Goal: Task Accomplishment & Management: Manage account settings

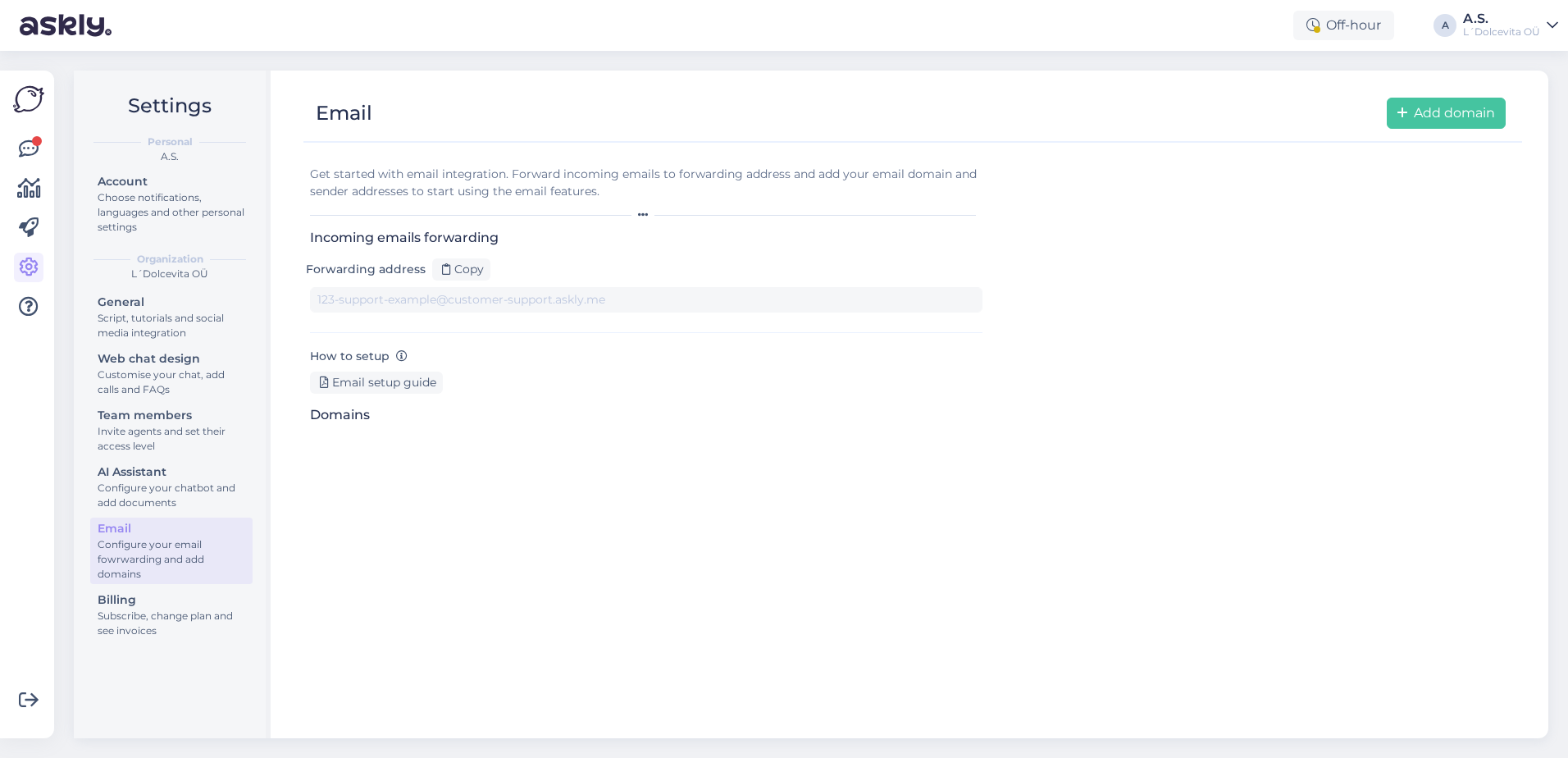
type input "[DOMAIN_NAME][EMAIL_ADDRESS][DOMAIN_NAME]"
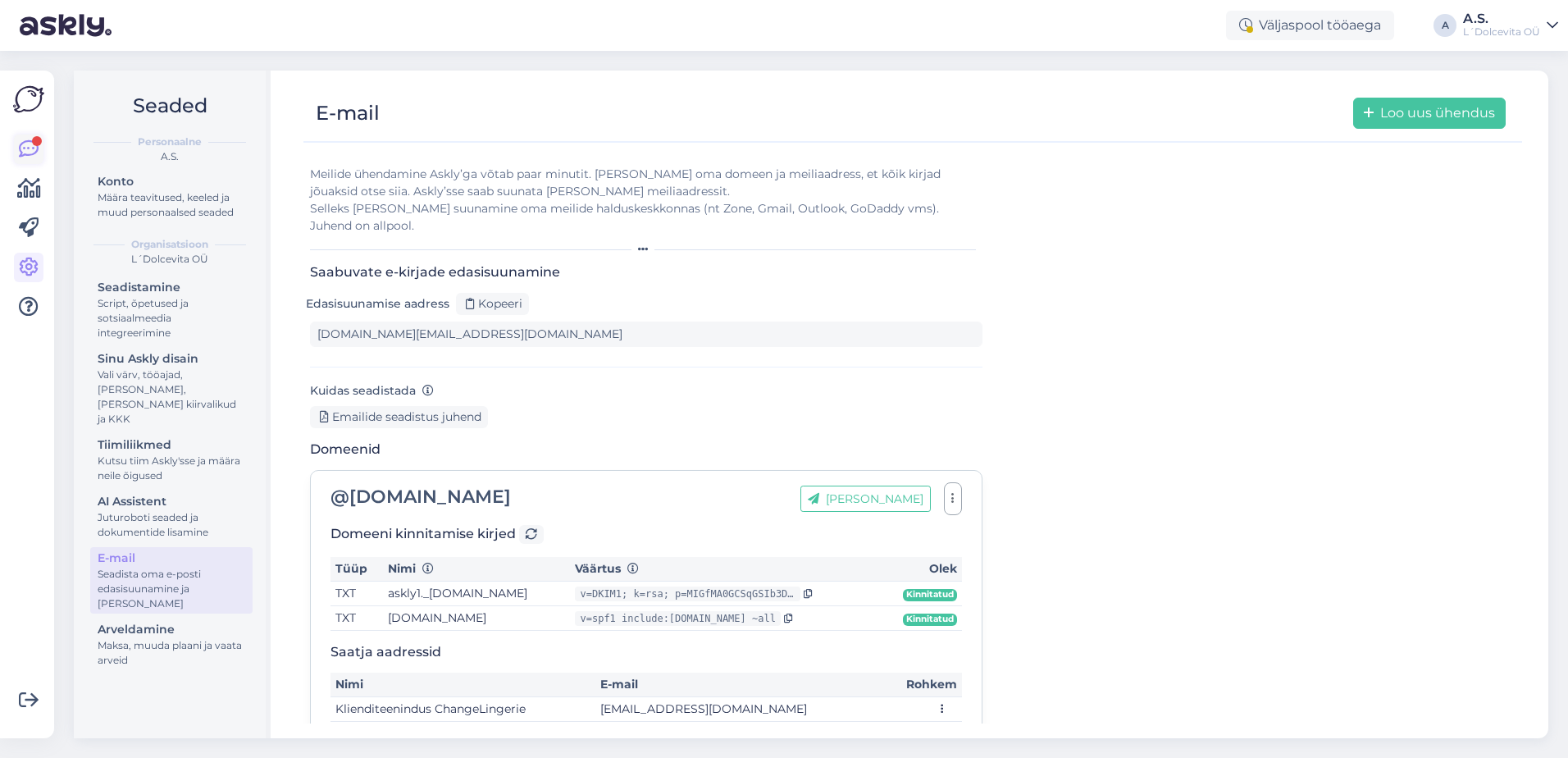
click at [22, 159] on icon at bounding box center [28, 149] width 20 height 20
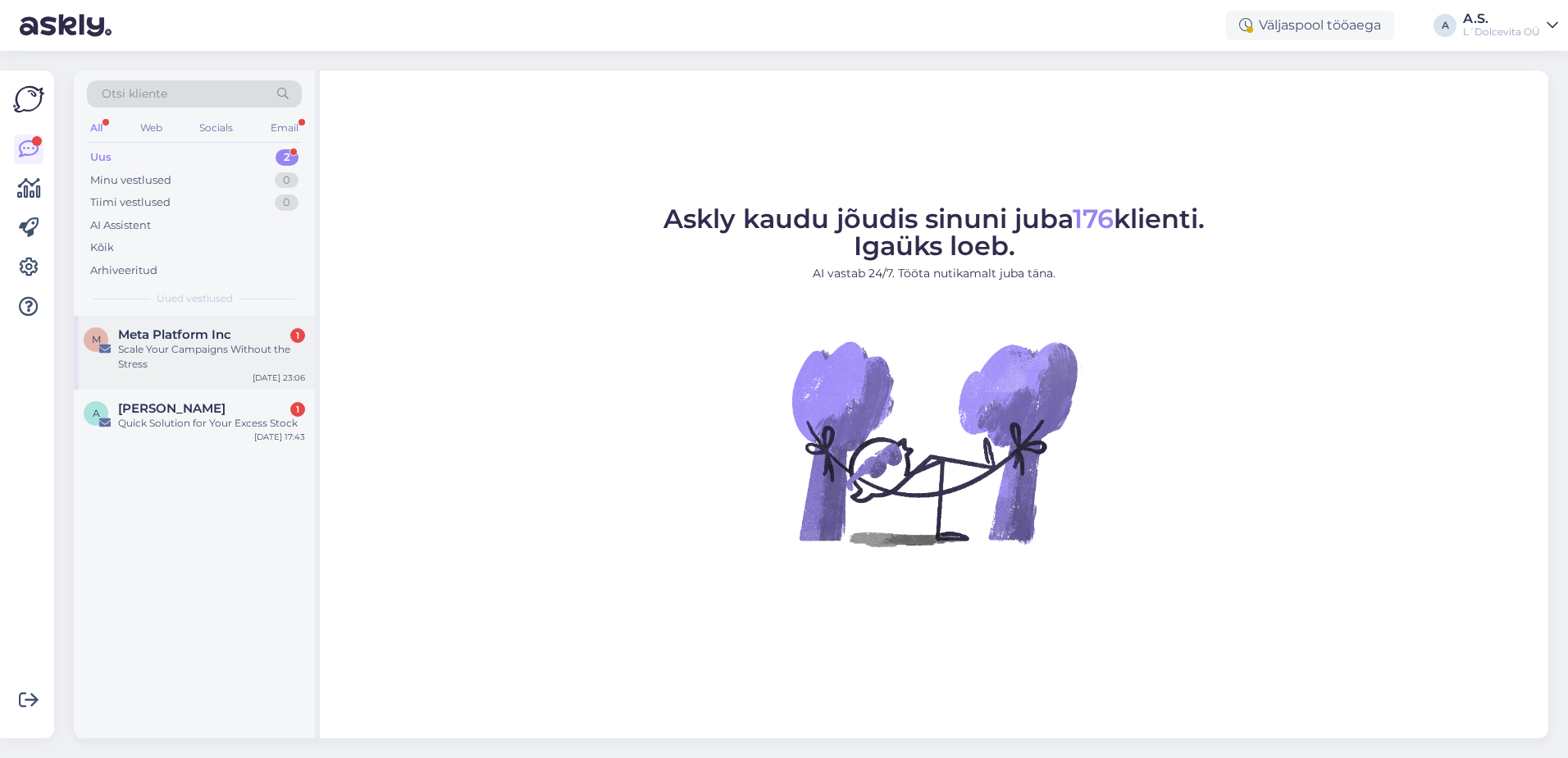
click at [208, 380] on div "M Meta Platform Inc 1 Scale Your Campaigns Without the Stress [DATE] 23:06" at bounding box center [194, 353] width 241 height 74
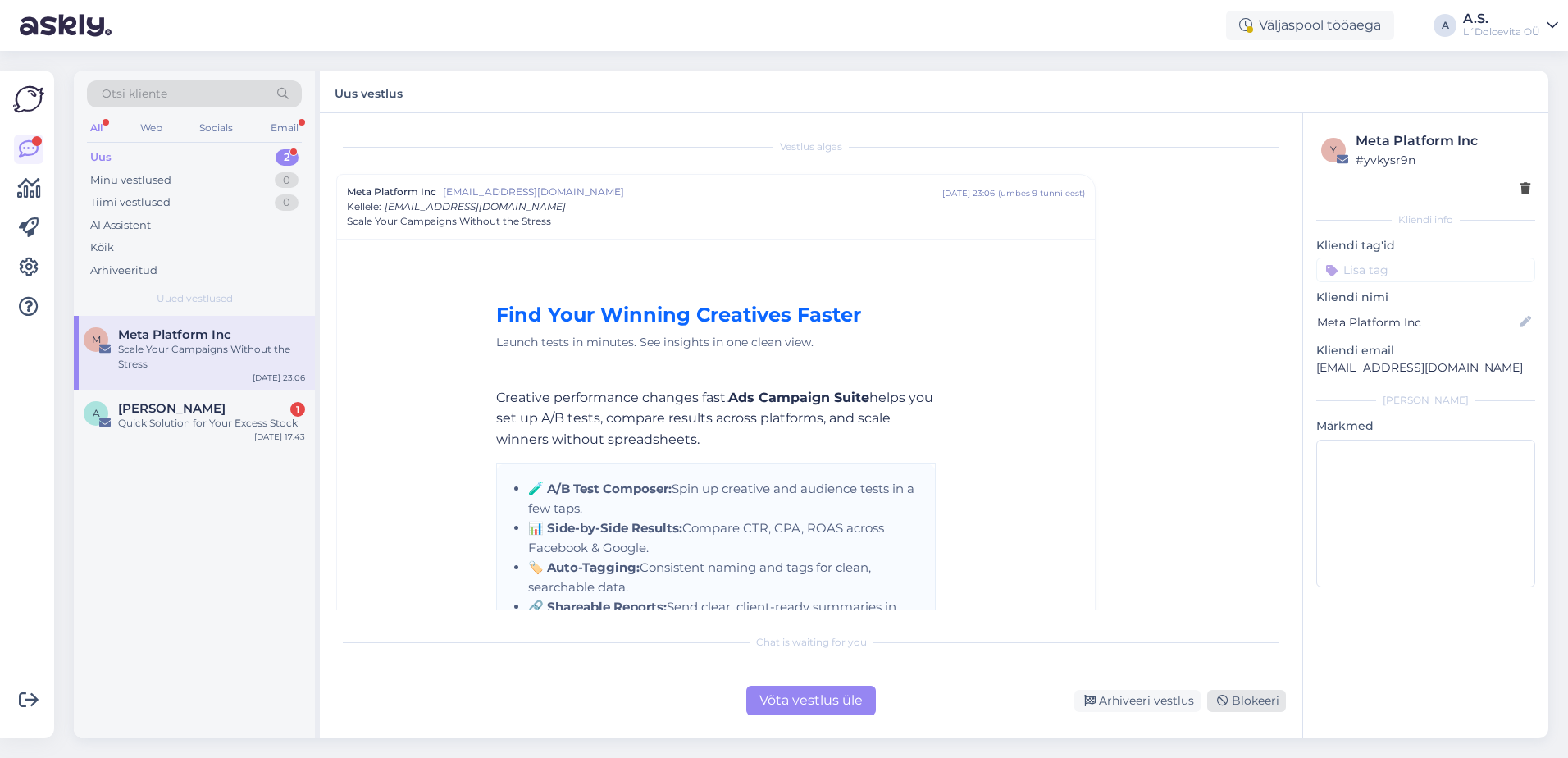
click at [1272, 705] on div "Blokeeri" at bounding box center [1247, 700] width 79 height 22
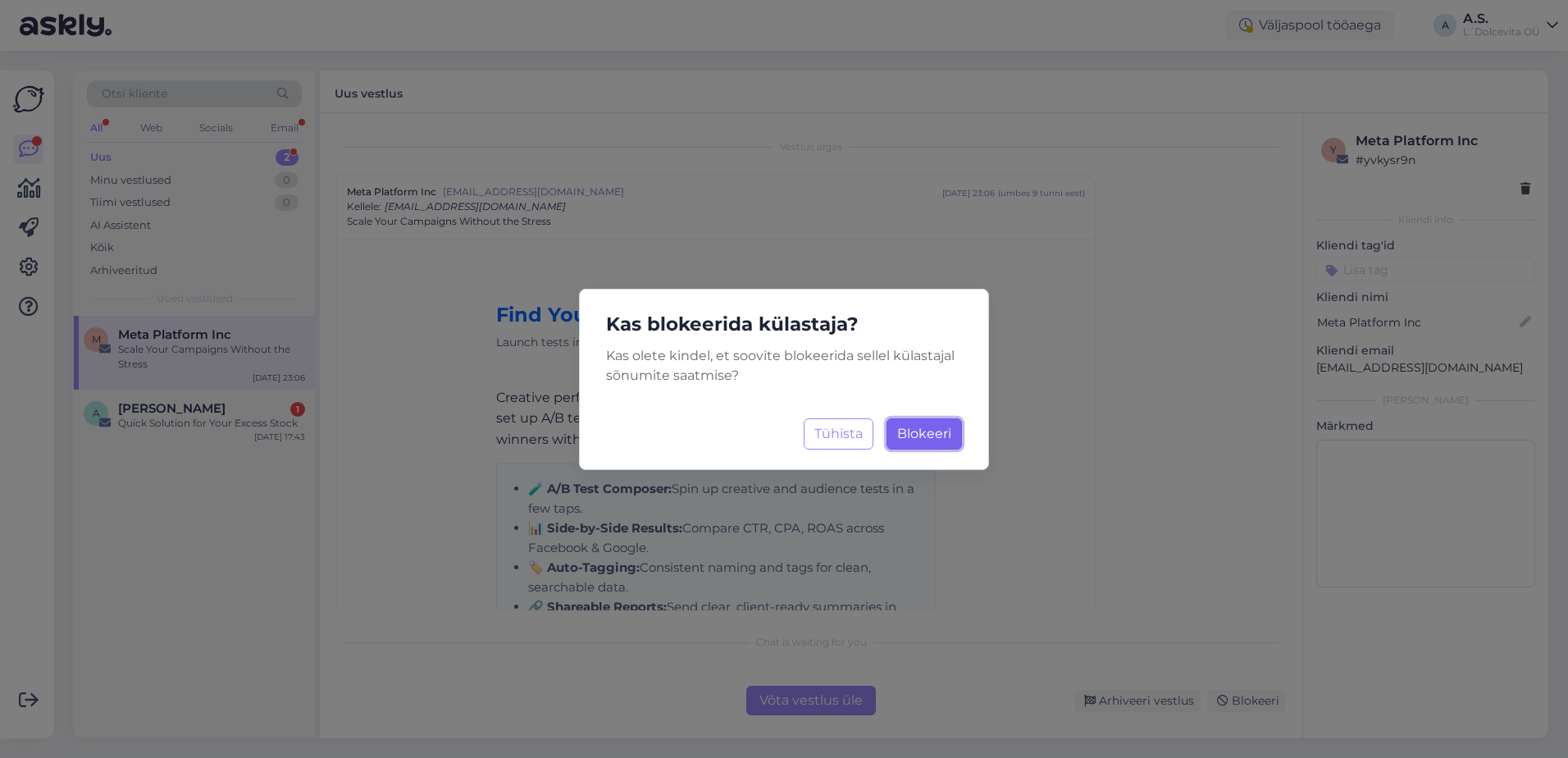
click at [927, 439] on span "Blokeeri" at bounding box center [923, 434] width 54 height 16
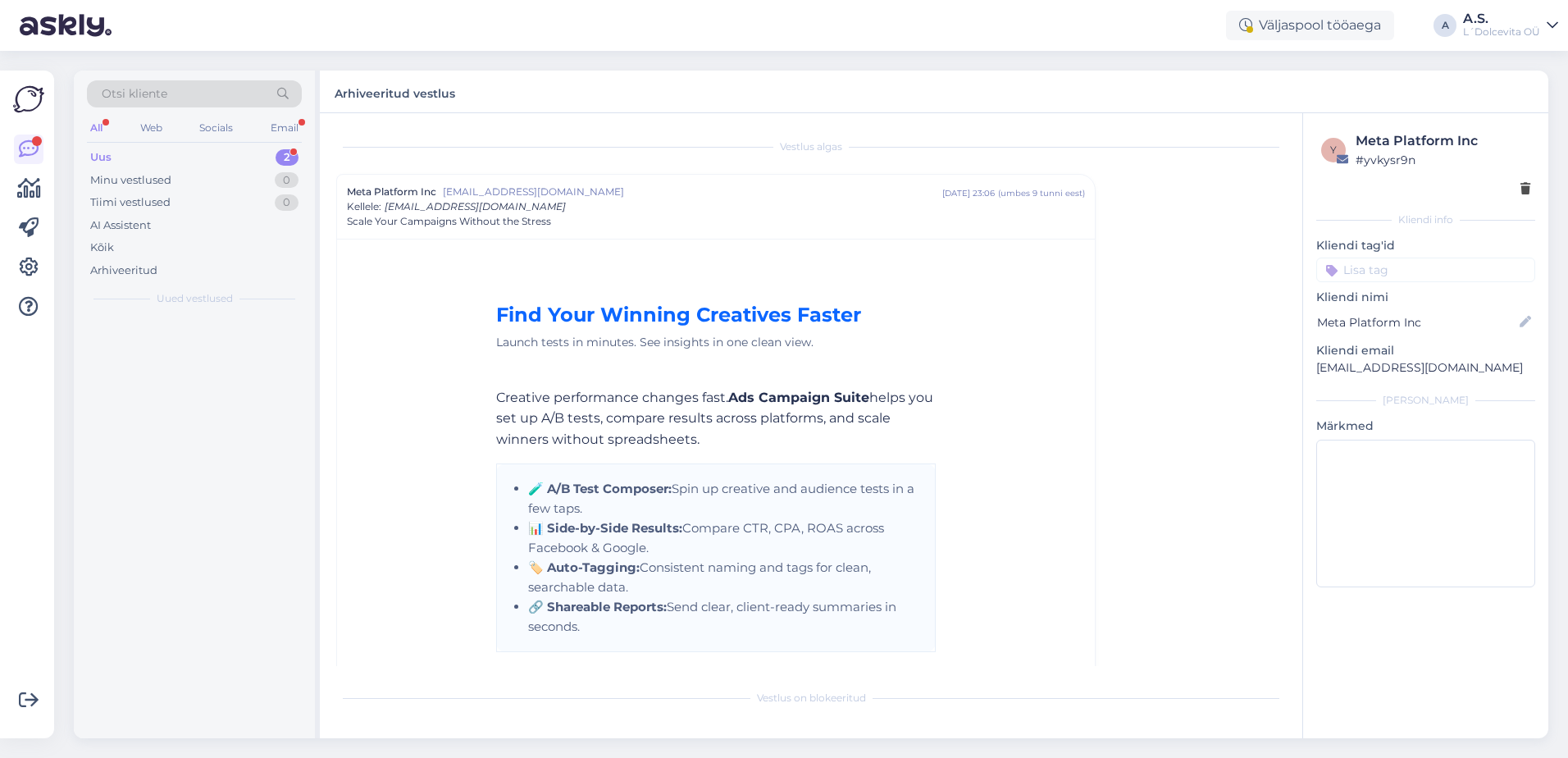
scroll to position [44, 0]
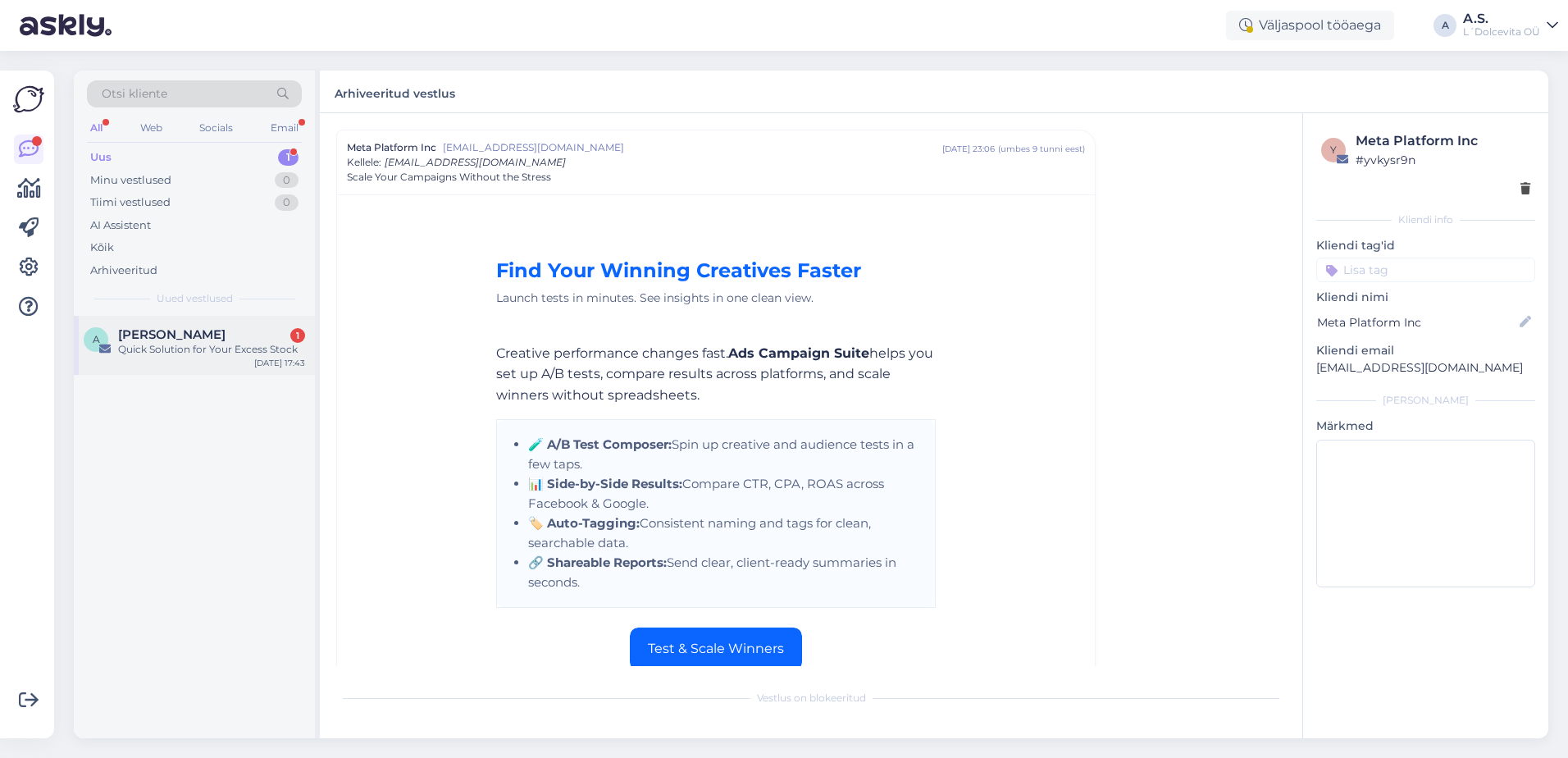
click at [202, 363] on div "A [PERSON_NAME] 1 Quick Solution for Your Excess Stock [DATE] 17:43" at bounding box center [194, 345] width 241 height 59
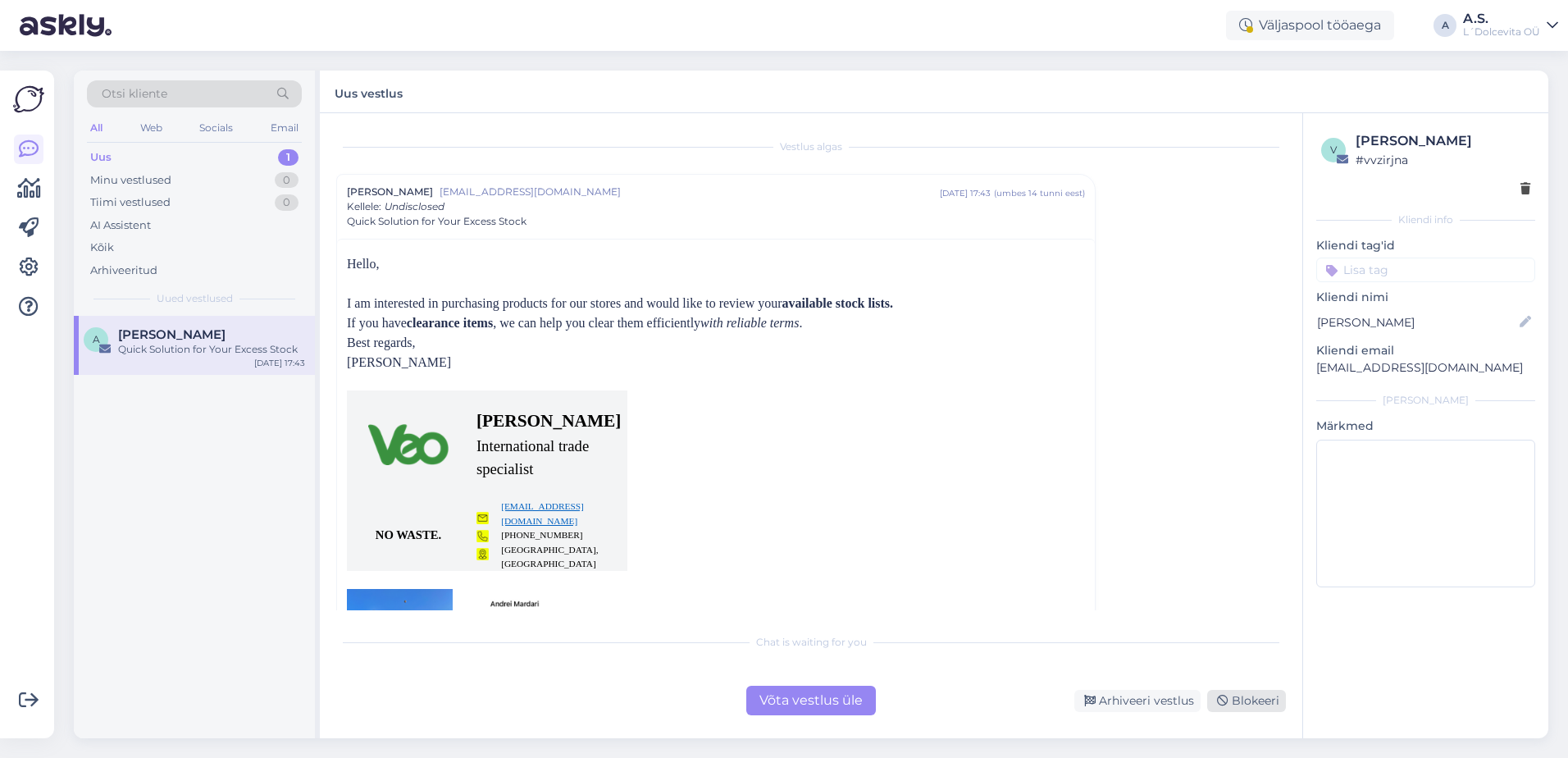
click at [1250, 704] on div "Blokeeri" at bounding box center [1247, 700] width 79 height 22
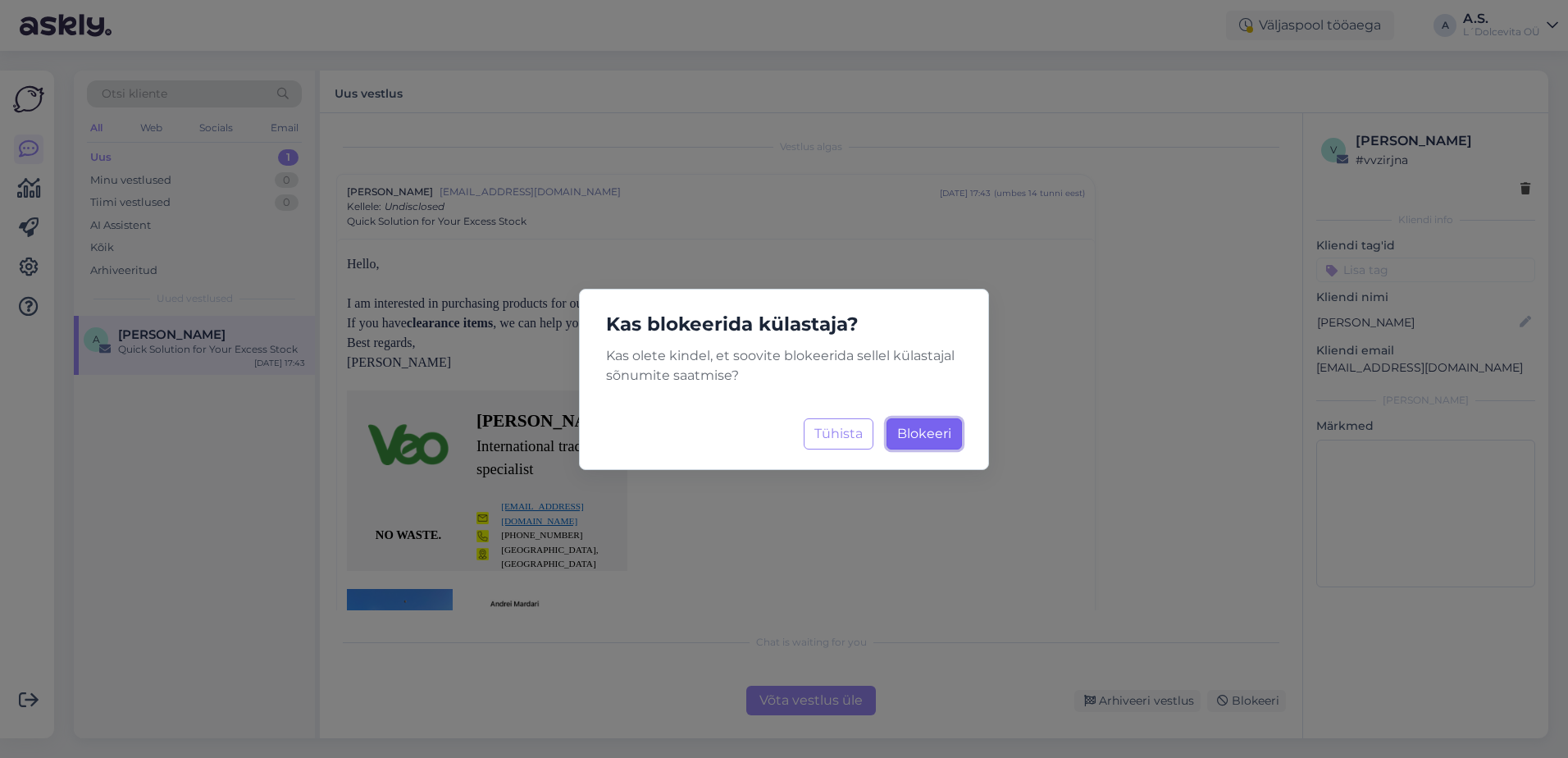
click at [931, 433] on span "Blokeeri" at bounding box center [923, 434] width 54 height 16
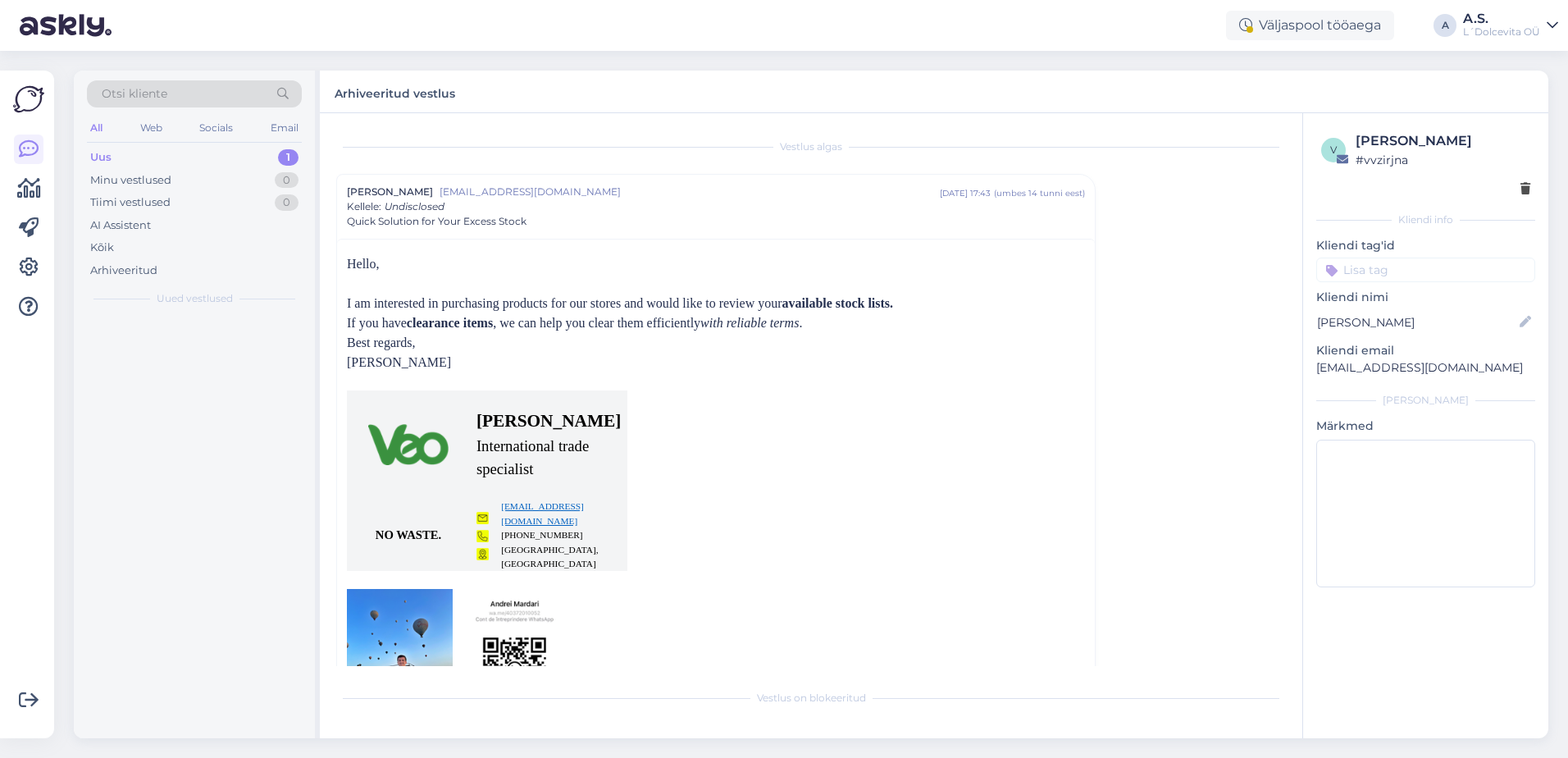
scroll to position [44, 0]
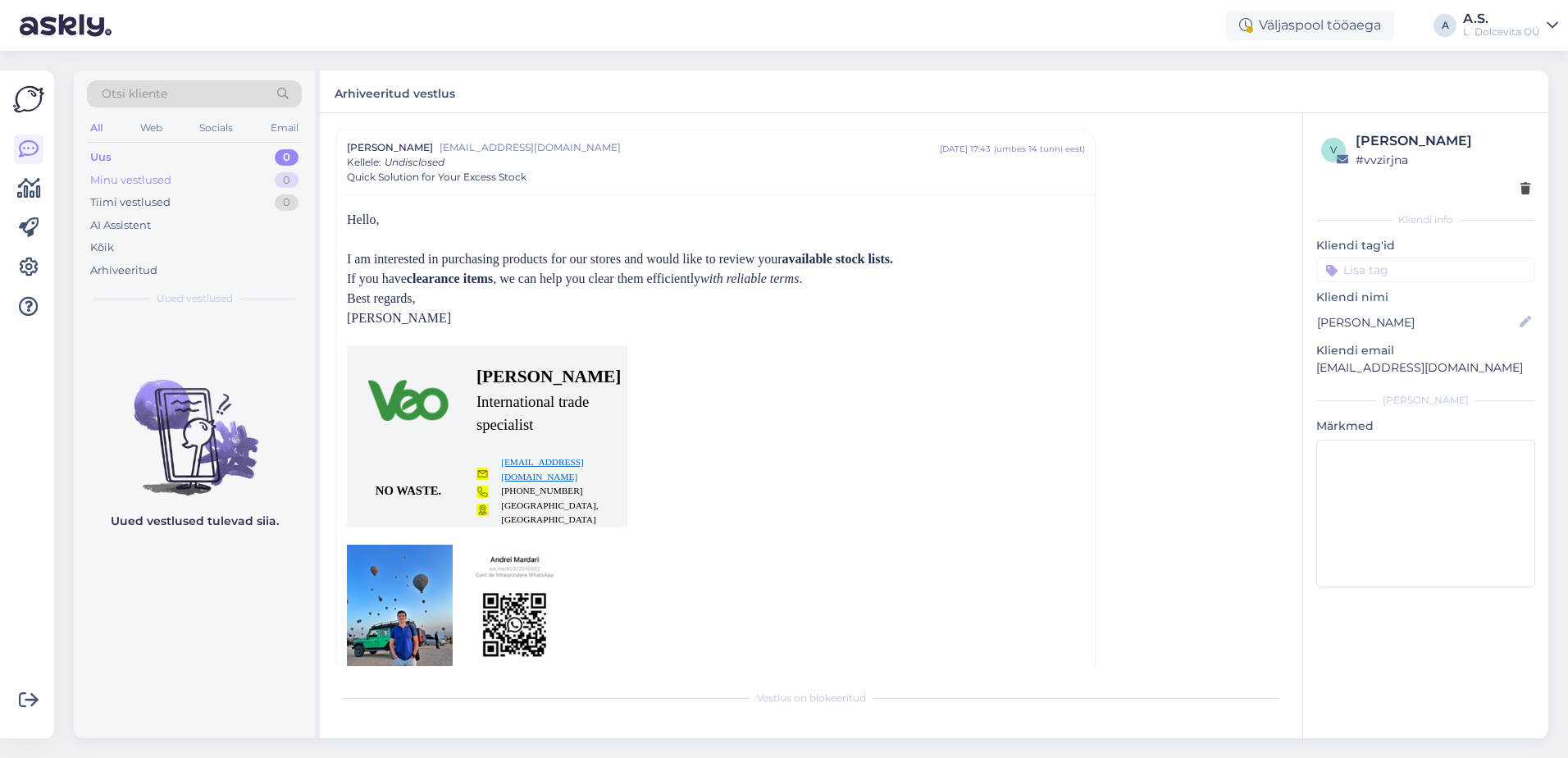
click at [200, 174] on div "Minu vestlused 0" at bounding box center [194, 180] width 215 height 23
